Goal: Find specific page/section: Find specific page/section

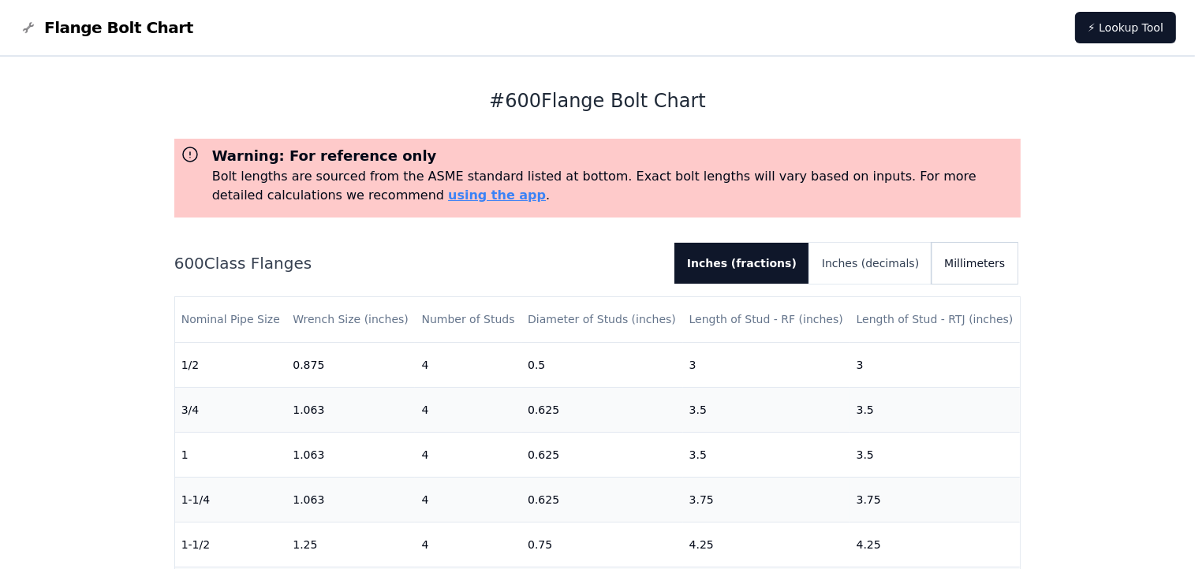
click at [965, 258] on button "Millimeters" at bounding box center [974, 263] width 86 height 41
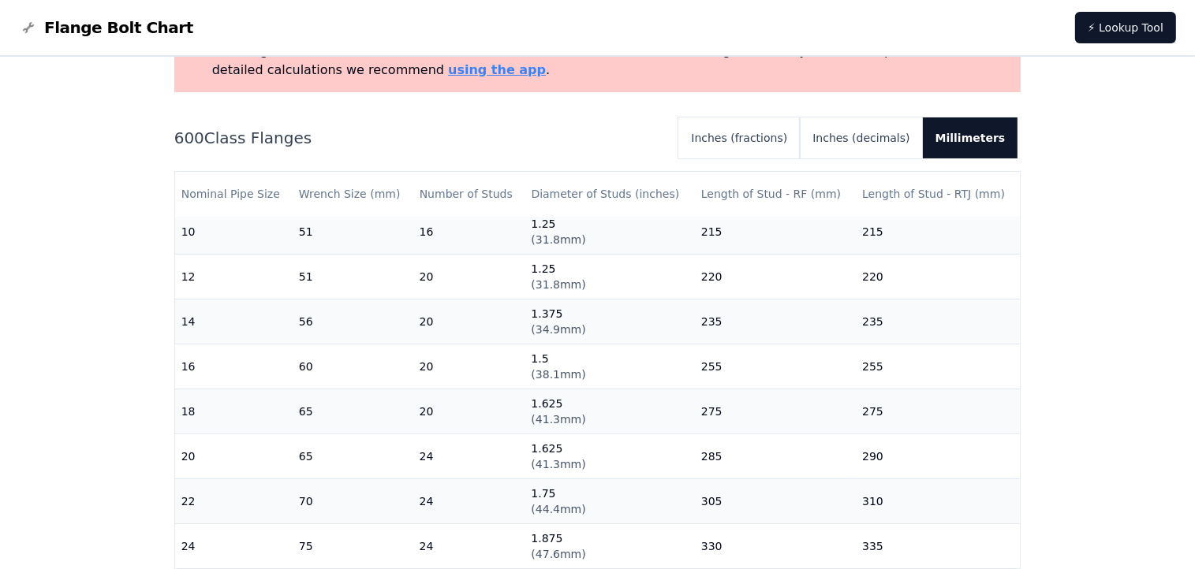
scroll to position [127, 0]
click at [778, 136] on button "Inches (fractions)" at bounding box center [738, 136] width 121 height 41
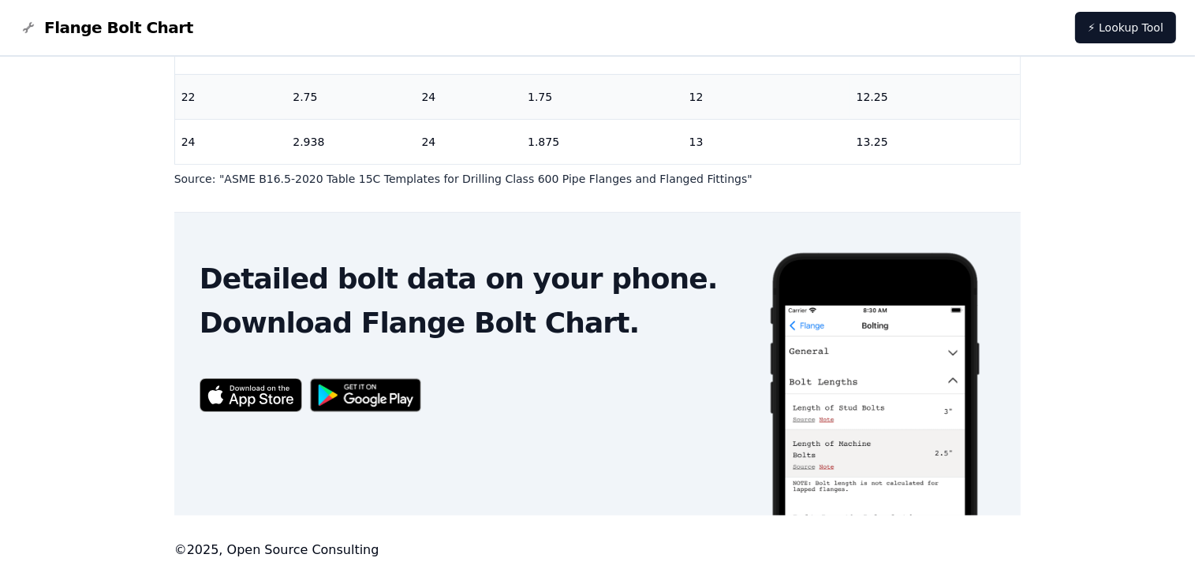
scroll to position [533, 0]
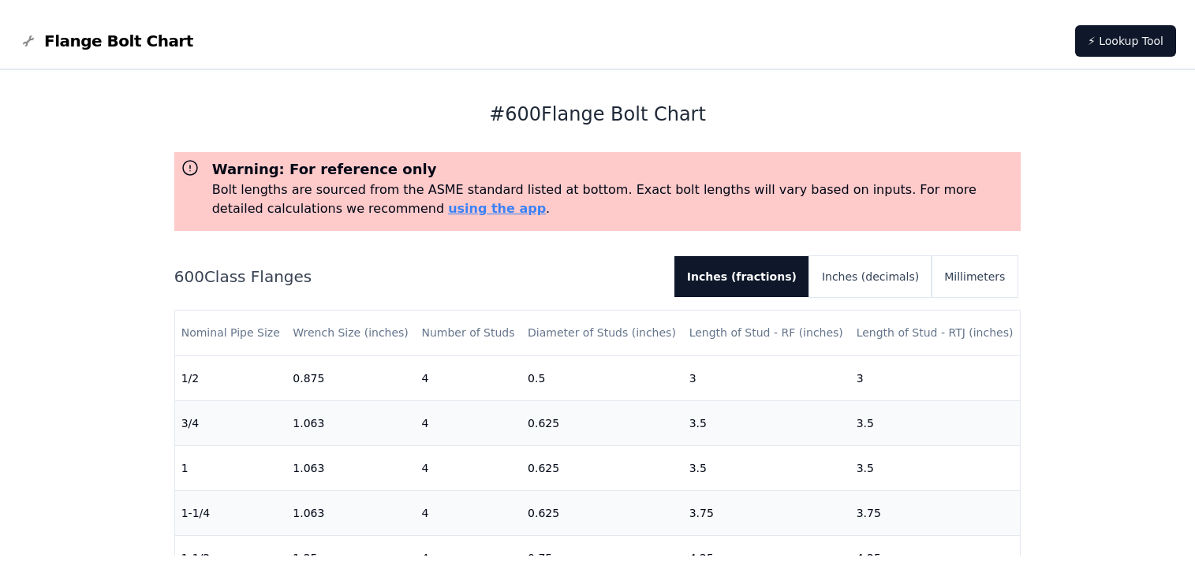
scroll to position [533, 0]
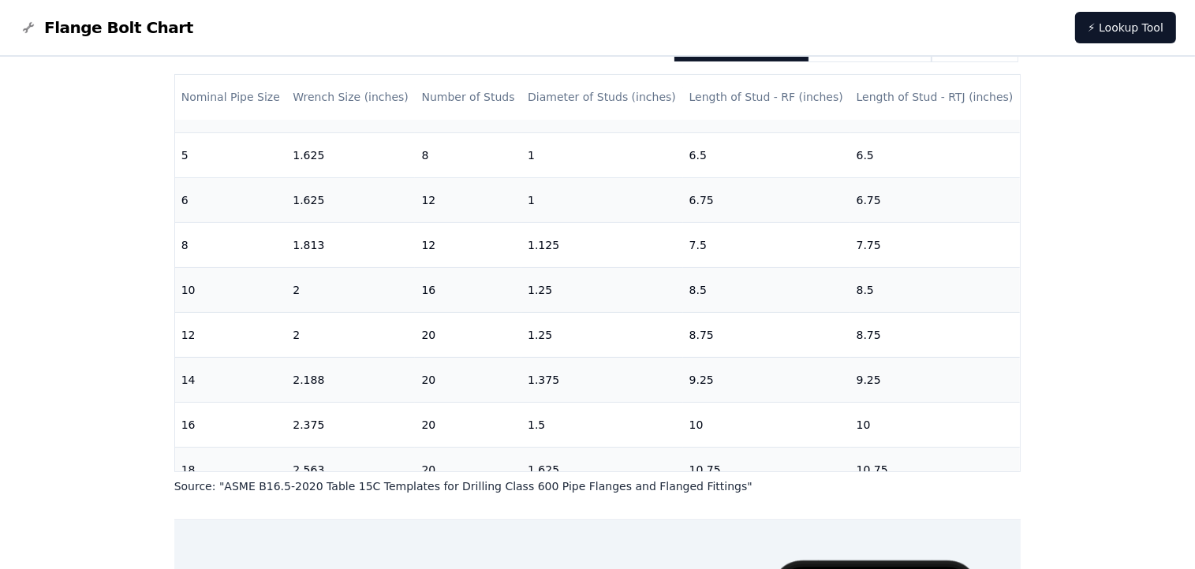
scroll to position [603, 0]
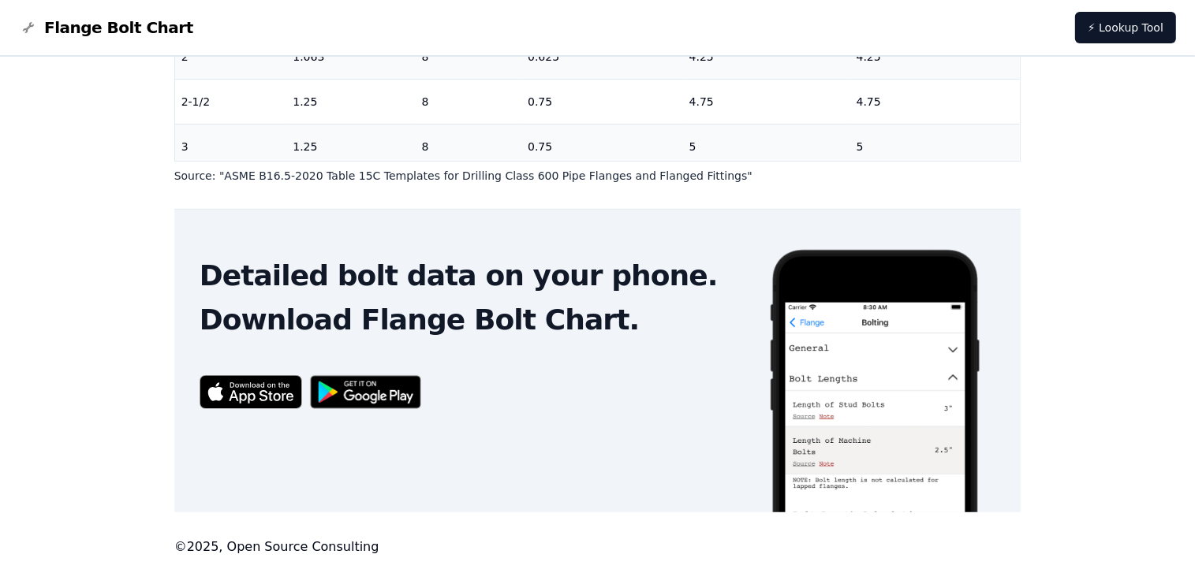
scroll to position [533, 0]
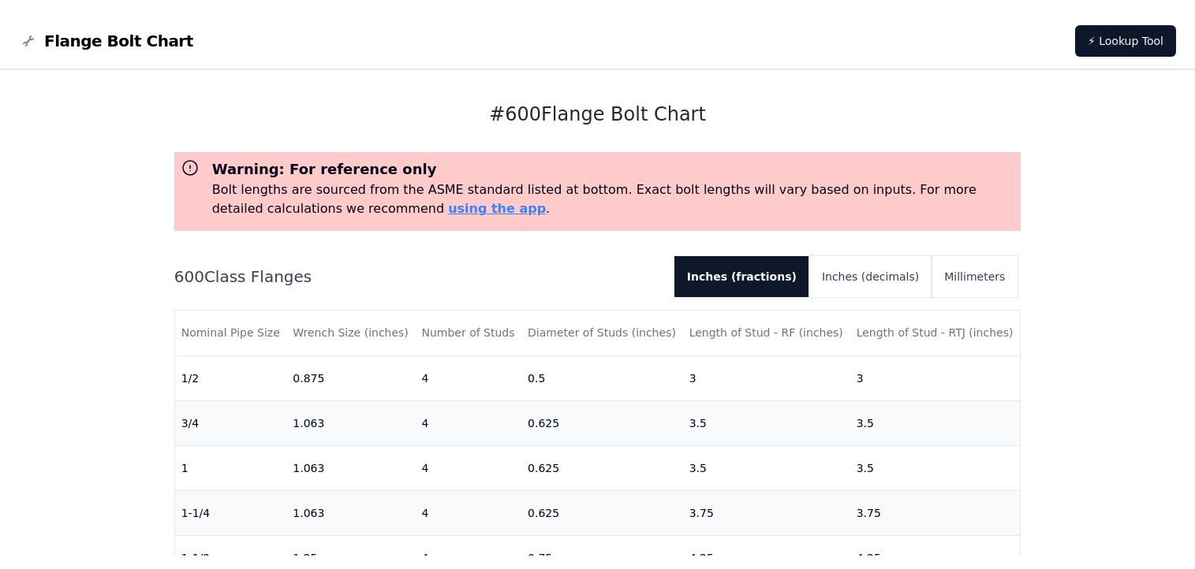
scroll to position [222, 0]
